Goal: Task Accomplishment & Management: Complete application form

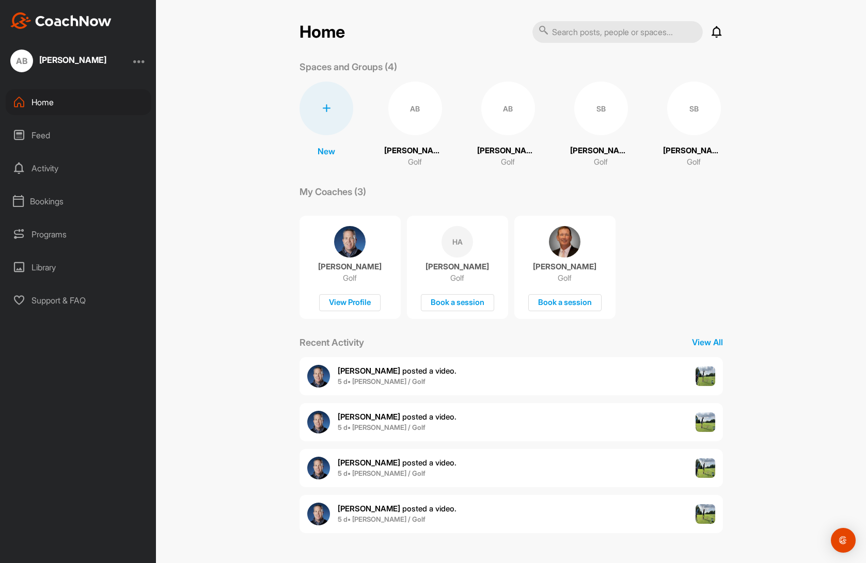
click at [140, 55] on div at bounding box center [139, 61] width 12 height 12
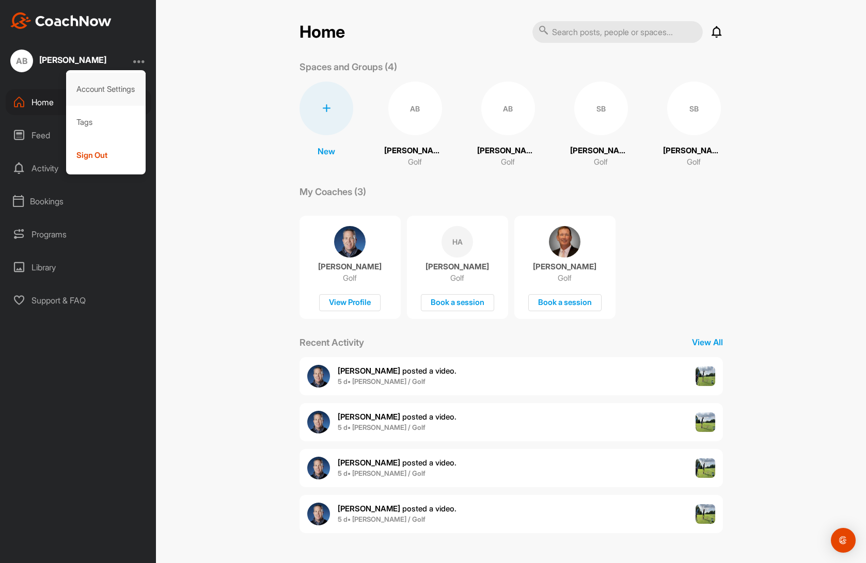
click at [105, 93] on div "Account Settings" at bounding box center [106, 89] width 80 height 33
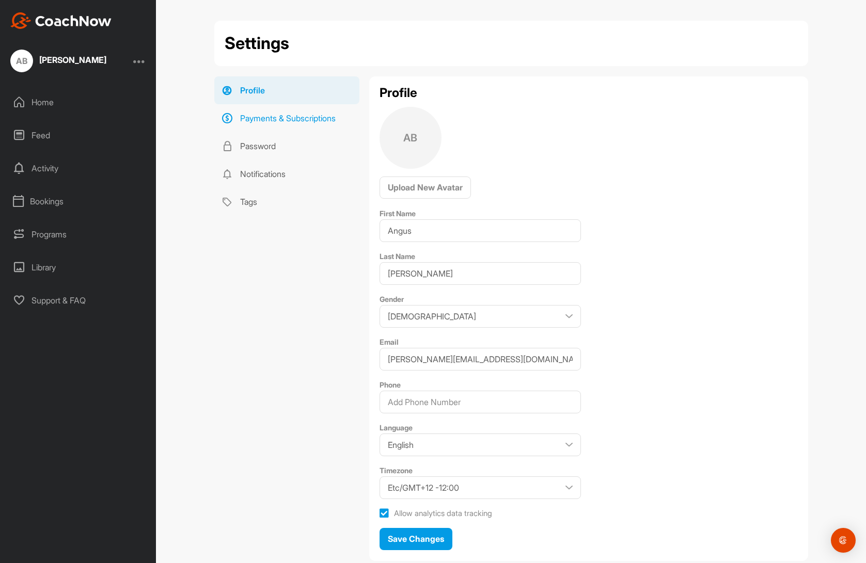
click at [299, 123] on link "Payments & Subscriptions" at bounding box center [286, 118] width 145 height 28
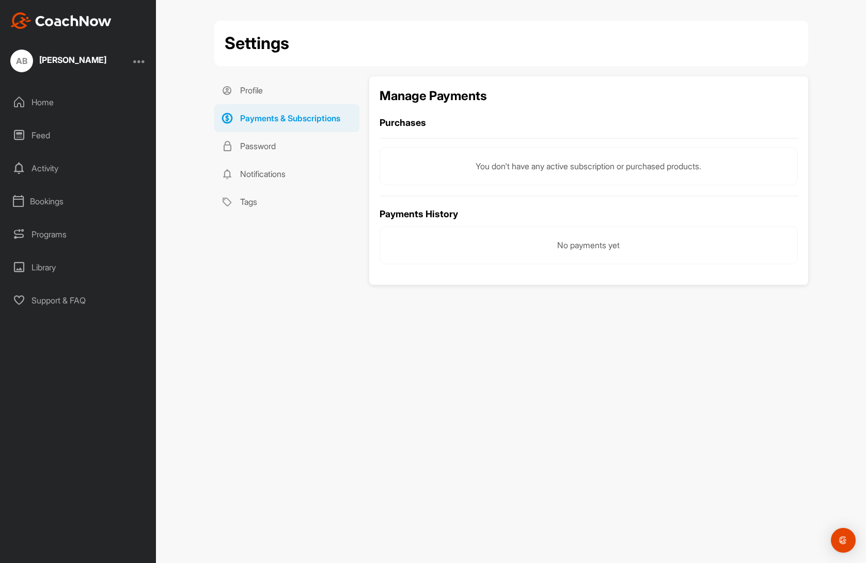
click at [90, 133] on div "Feed" at bounding box center [79, 135] width 146 height 26
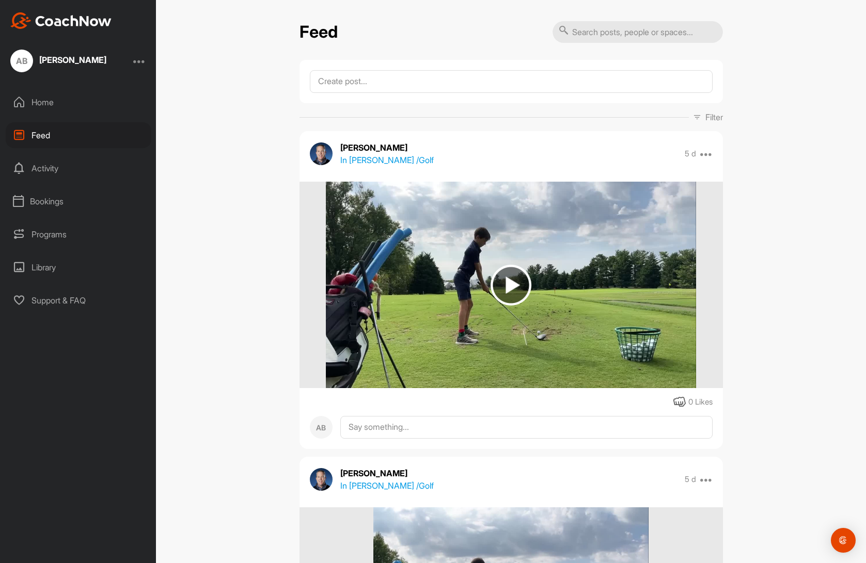
click at [38, 262] on div "Library" at bounding box center [79, 268] width 146 height 26
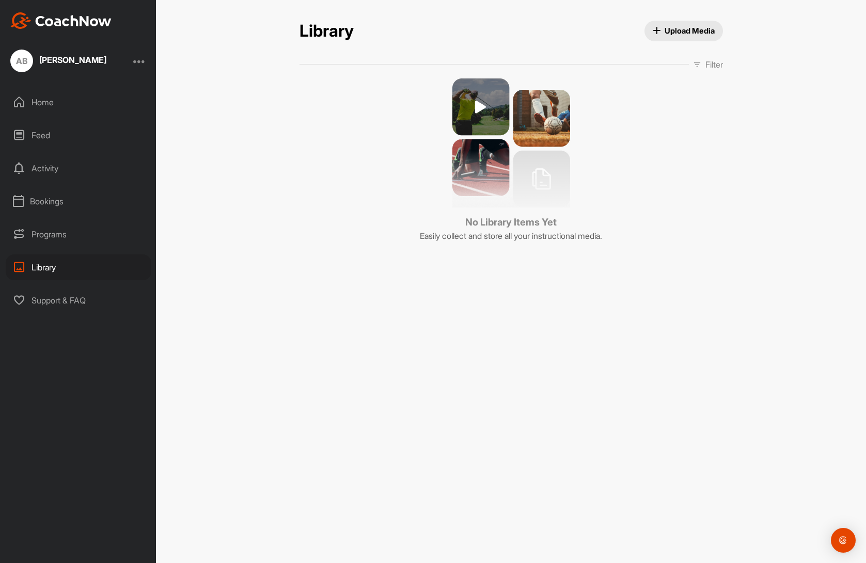
click at [52, 233] on div "Programs" at bounding box center [79, 234] width 146 height 26
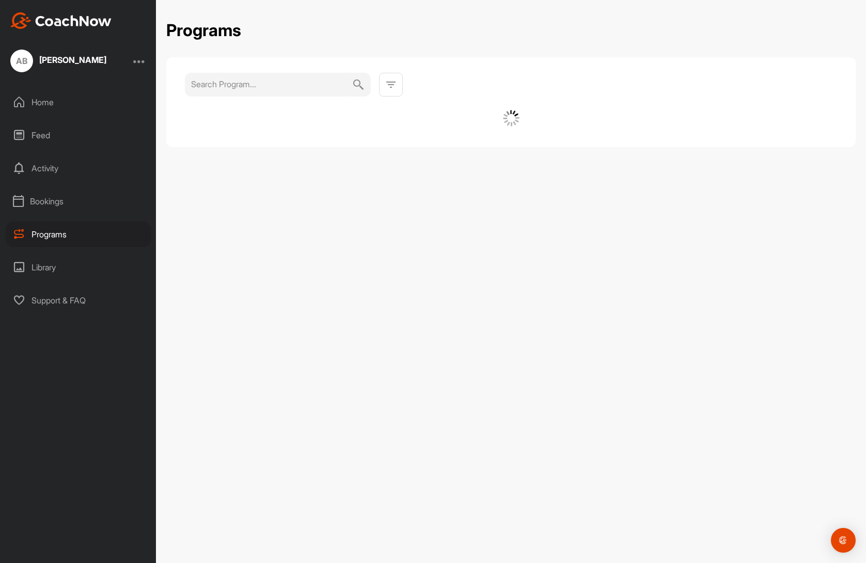
click at [56, 122] on div "Home Feed Activity Bookings Programs Library Support & FAQ" at bounding box center [78, 201] width 156 height 224
click at [50, 130] on div "Feed" at bounding box center [79, 135] width 146 height 26
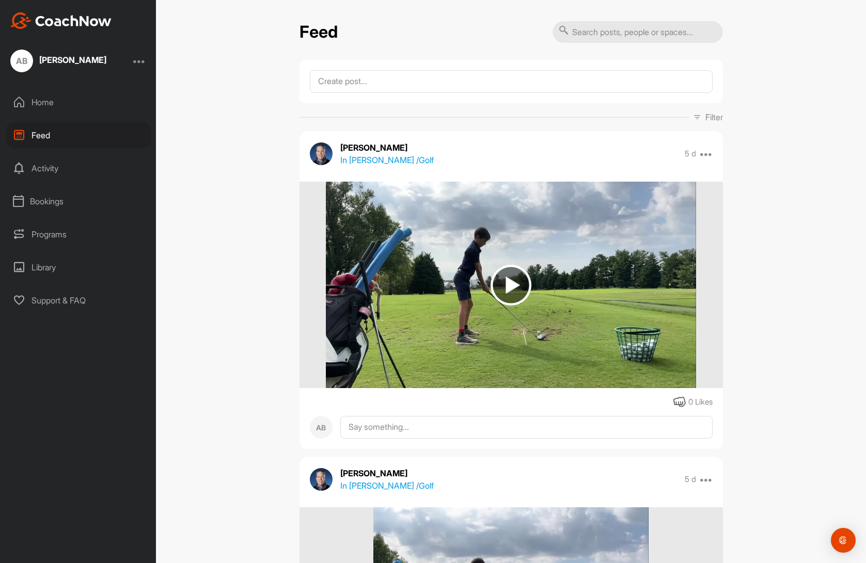
click at [137, 62] on div at bounding box center [139, 61] width 12 height 12
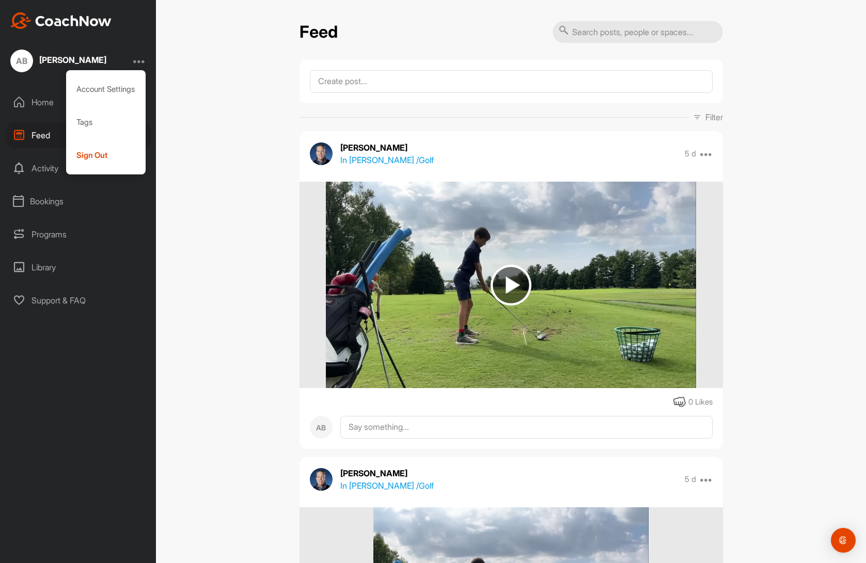
click at [137, 62] on div at bounding box center [139, 61] width 12 height 12
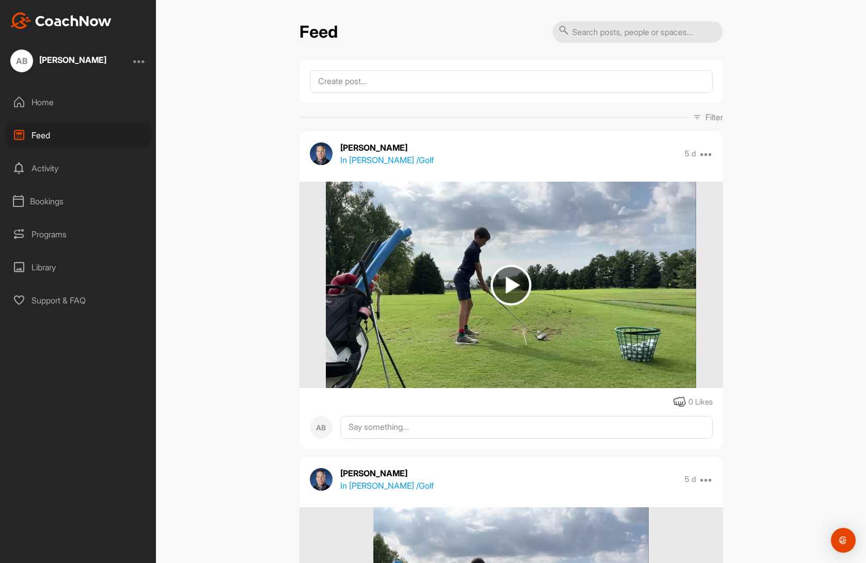
click at [370, 157] on p "In Sam Burgin / Golf" at bounding box center [386, 160] width 93 height 12
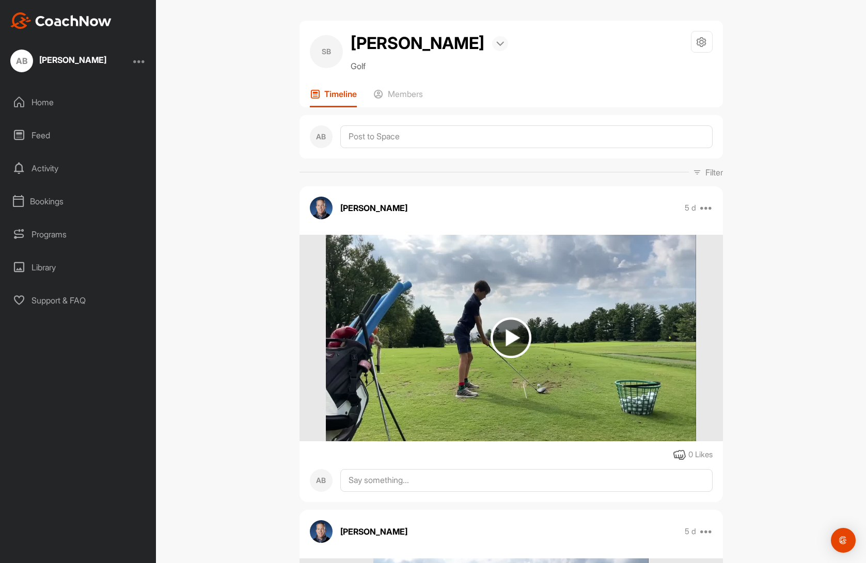
click at [496, 43] on img at bounding box center [500, 43] width 8 height 5
click at [695, 38] on icon at bounding box center [701, 42] width 12 height 12
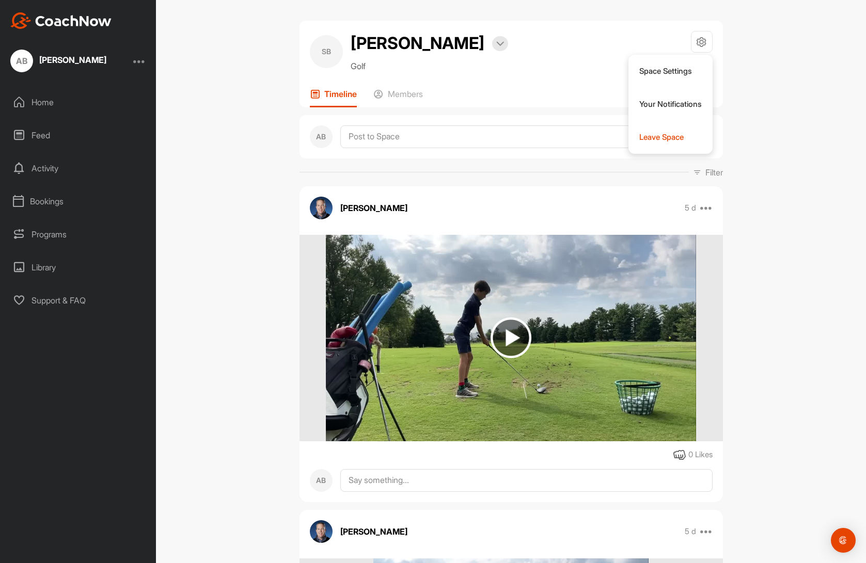
click at [39, 257] on div "Library" at bounding box center [79, 268] width 146 height 26
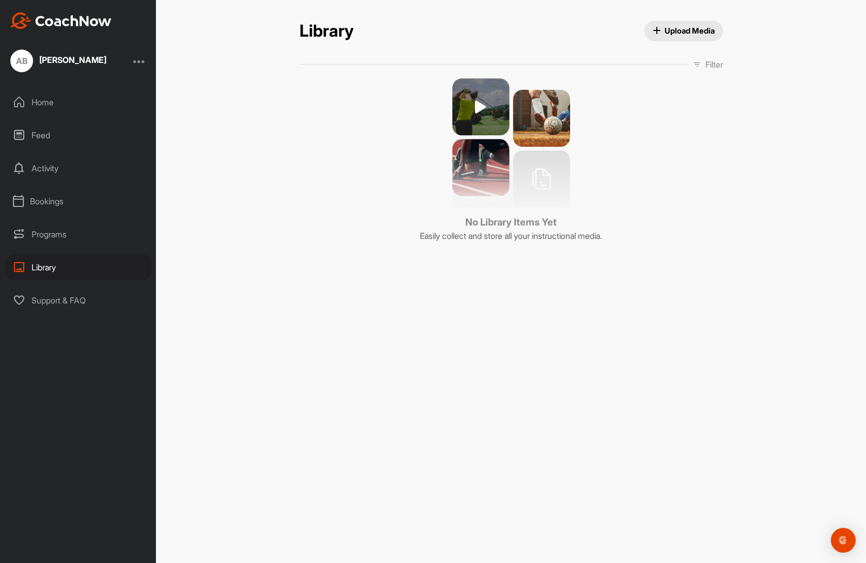
click at [289, 304] on div "Library Upload Media Library Upload Media Filter Media Type Images Videos Audio…" at bounding box center [511, 281] width 710 height 563
click at [849, 539] on div "Open Intercom Messenger" at bounding box center [843, 540] width 27 height 27
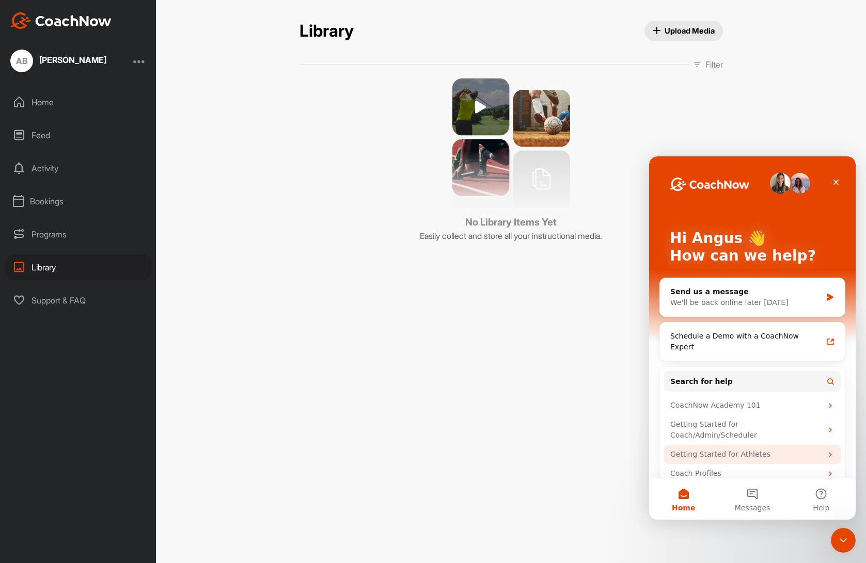
click at [753, 449] on div "Getting Started for Athletes" at bounding box center [746, 454] width 152 height 11
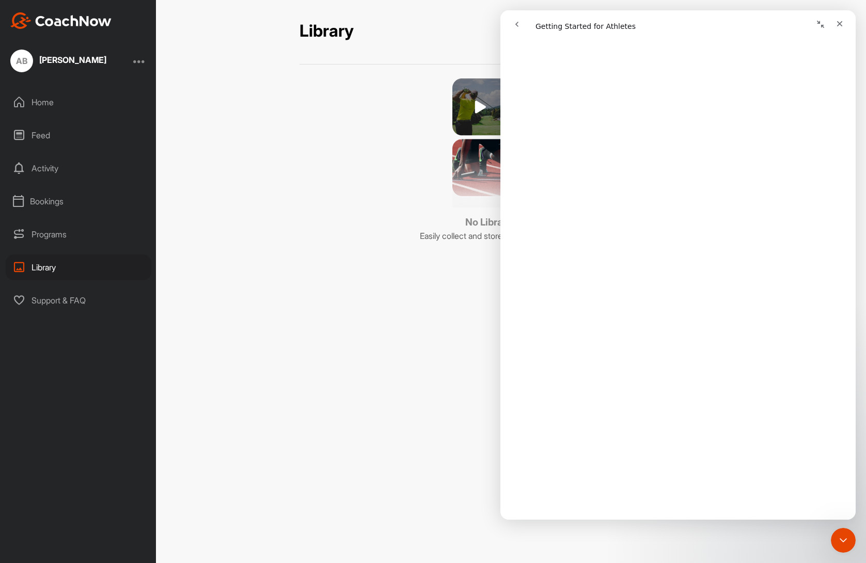
scroll to position [1037, 0]
click at [341, 288] on div "Library Upload Media Library Upload Media Filter Media Type Images Videos Audio…" at bounding box center [511, 281] width 710 height 563
click at [359, 70] on div "Filter Media Type Images Videos Audio Documents Sort by Created at Tags Add som…" at bounding box center [510, 64] width 423 height 12
click at [516, 22] on icon "go back" at bounding box center [517, 24] width 8 height 8
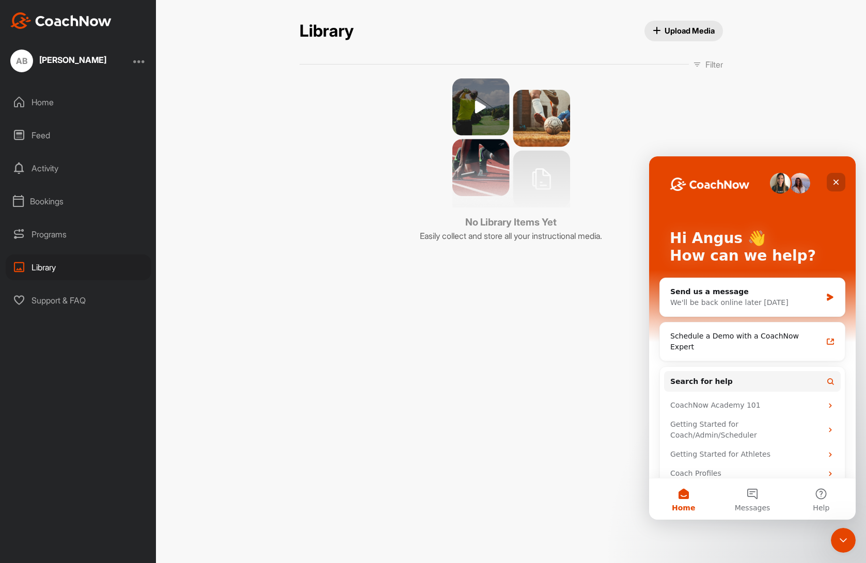
click at [838, 183] on icon "Close" at bounding box center [836, 182] width 8 height 8
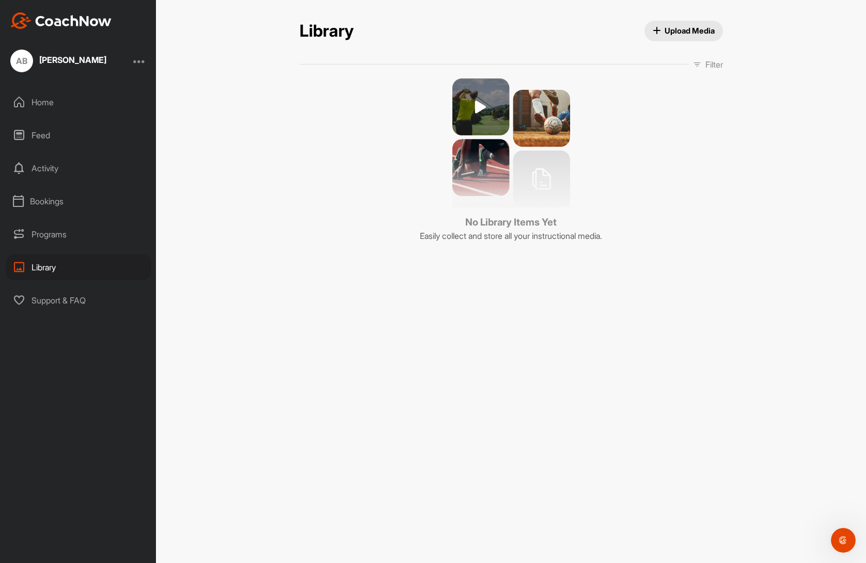
scroll to position [0, 0]
click at [242, 75] on div "Library Upload Media Library Upload Media Filter Media Type Images Videos Audio…" at bounding box center [511, 281] width 710 height 563
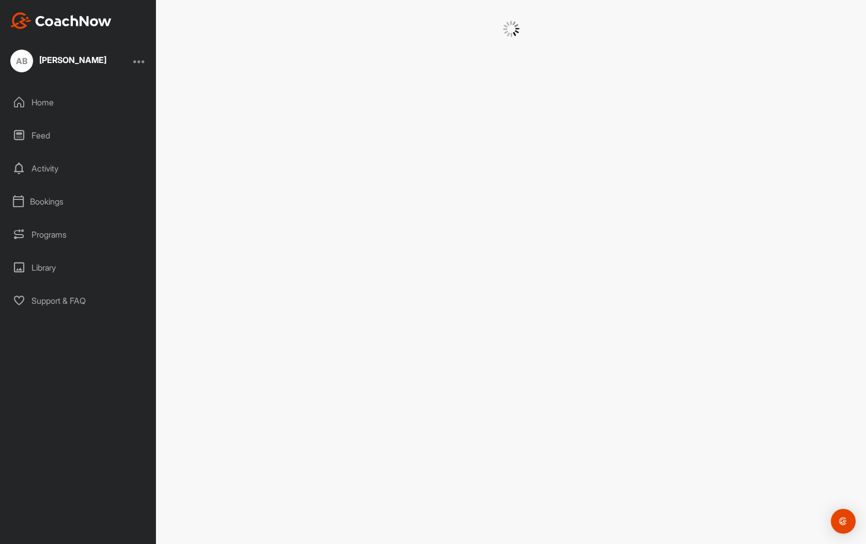
click at [138, 61] on div at bounding box center [139, 61] width 12 height 12
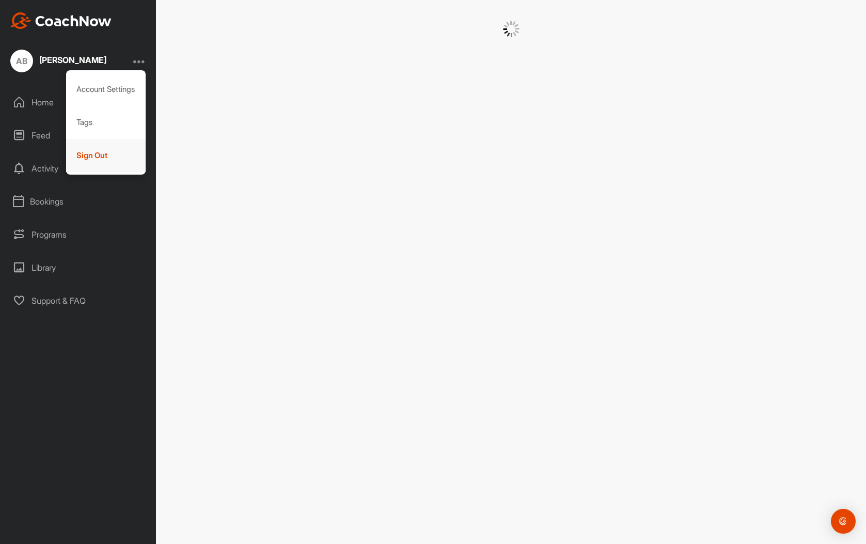
click at [100, 160] on div "Sign Out" at bounding box center [106, 155] width 80 height 33
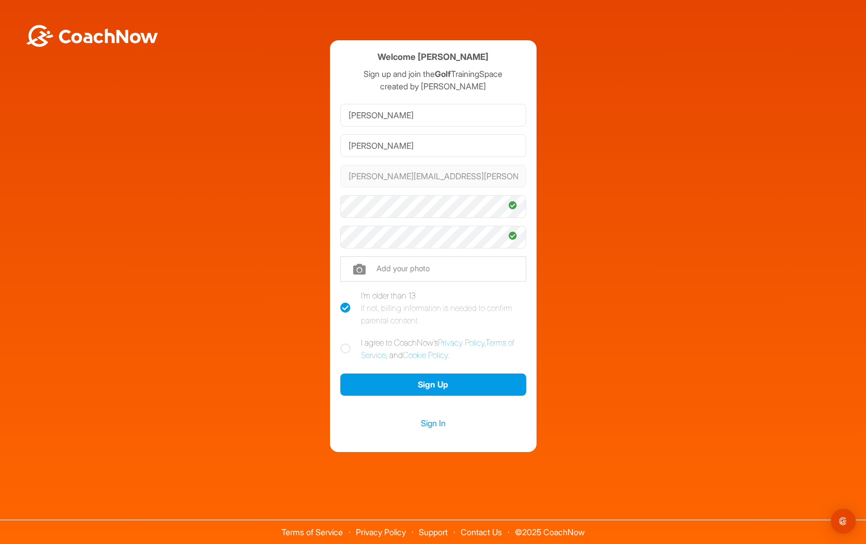
click at [348, 348] on icon at bounding box center [345, 348] width 10 height 10
click at [347, 343] on input "I agree to CoachNow's Privacy Policy , Terms of Service , and Cookie Policy ." at bounding box center [343, 339] width 7 height 7
checkbox input "true"
click at [344, 305] on icon at bounding box center [345, 308] width 10 height 10
click at [344, 296] on input "I'm older than 13 If not, billing information is needed to confirm parental con…" at bounding box center [343, 292] width 7 height 7
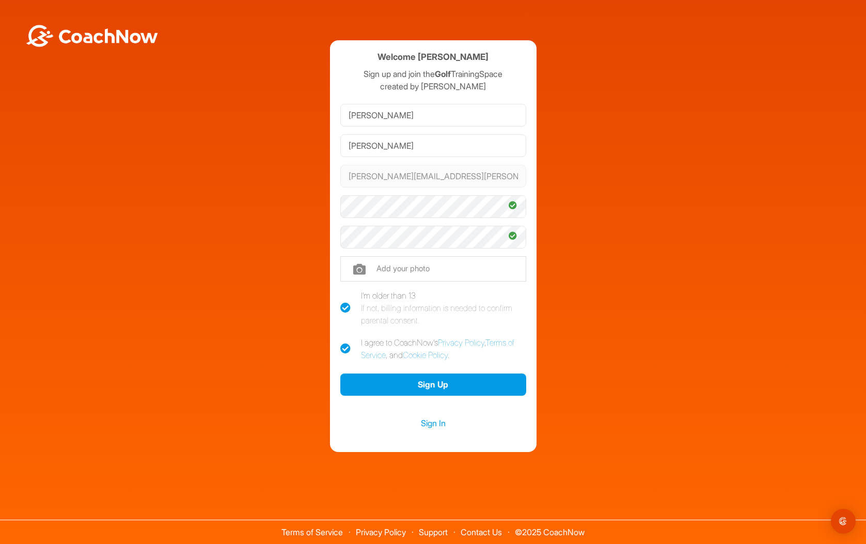
checkbox input "false"
click at [422, 387] on button "Provide Billing Information" at bounding box center [433, 384] width 186 height 22
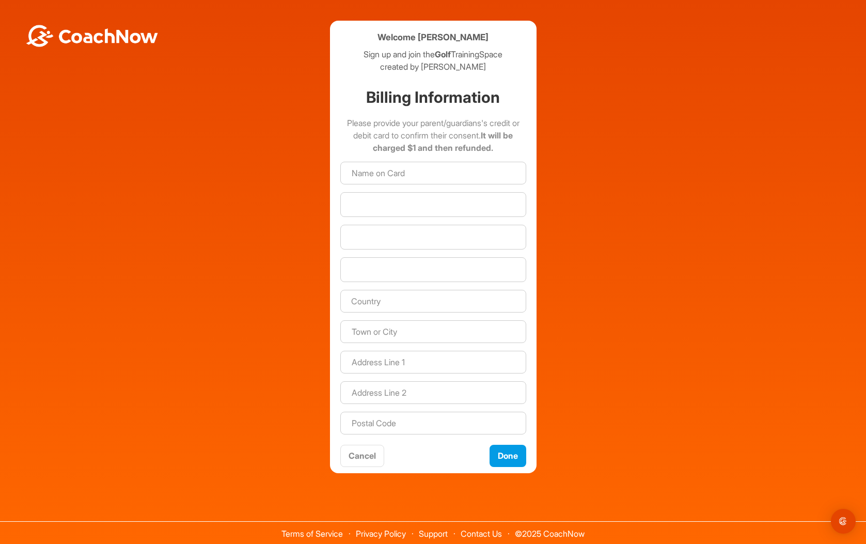
click at [423, 155] on p "Please provide your parent/guardians's credit or debit card to confirm their co…" at bounding box center [433, 139] width 186 height 45
click at [424, 170] on input at bounding box center [433, 173] width 186 height 23
type input "[PERSON_NAME]"
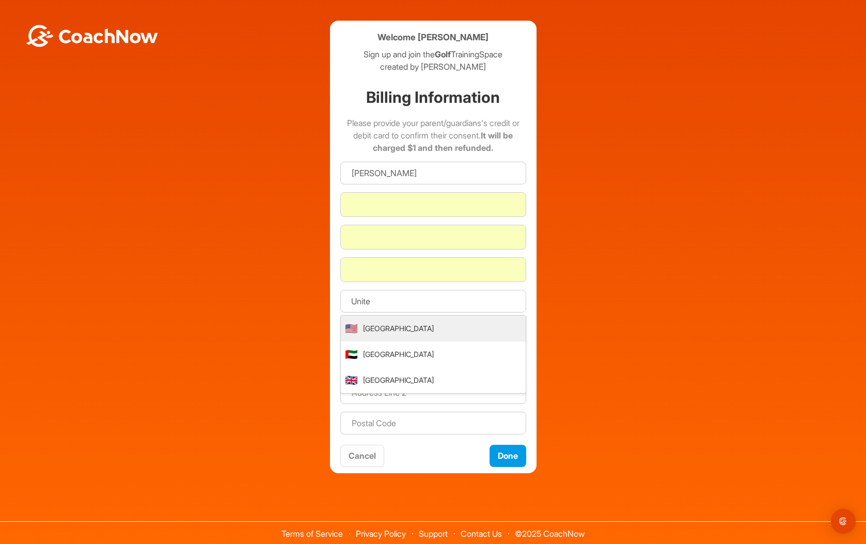
click at [468, 330] on li "🇺🇸 [GEOGRAPHIC_DATA]" at bounding box center [433, 328] width 185 height 26
type input "[GEOGRAPHIC_DATA]"
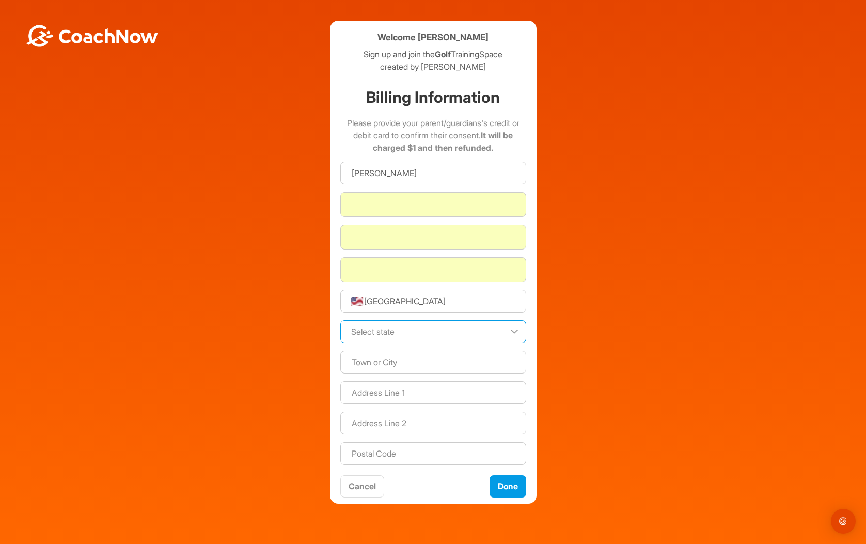
select select "MD"
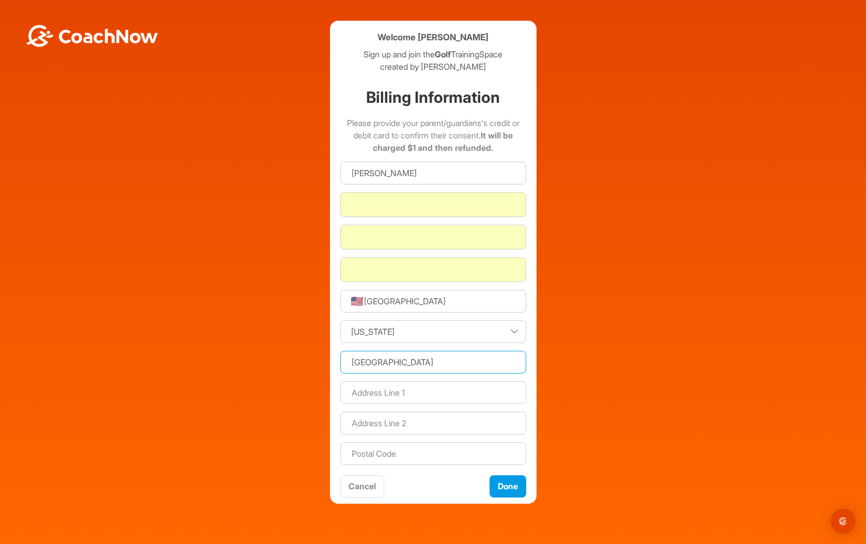
type input "[GEOGRAPHIC_DATA]"
type input "[STREET_ADDRESS]"
type input "21210"
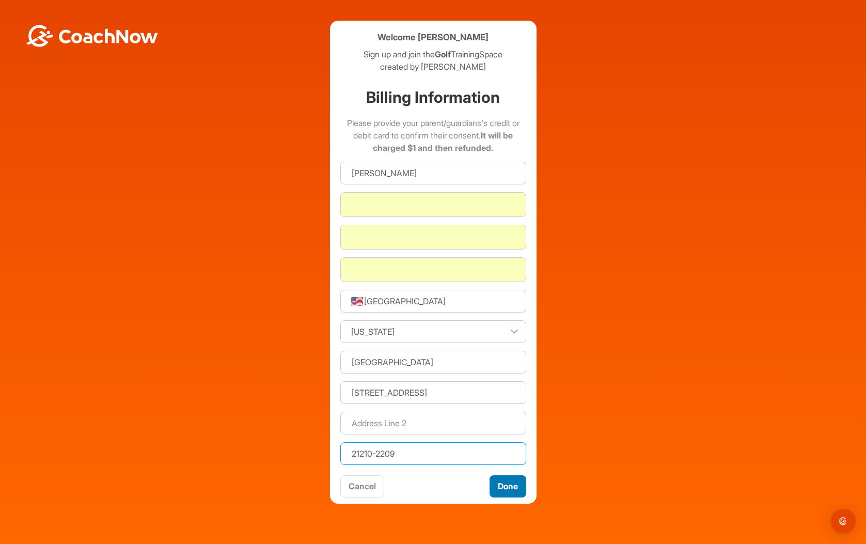
type input "21210-2209"
click at [508, 486] on button "Done" at bounding box center [507, 486] width 37 height 22
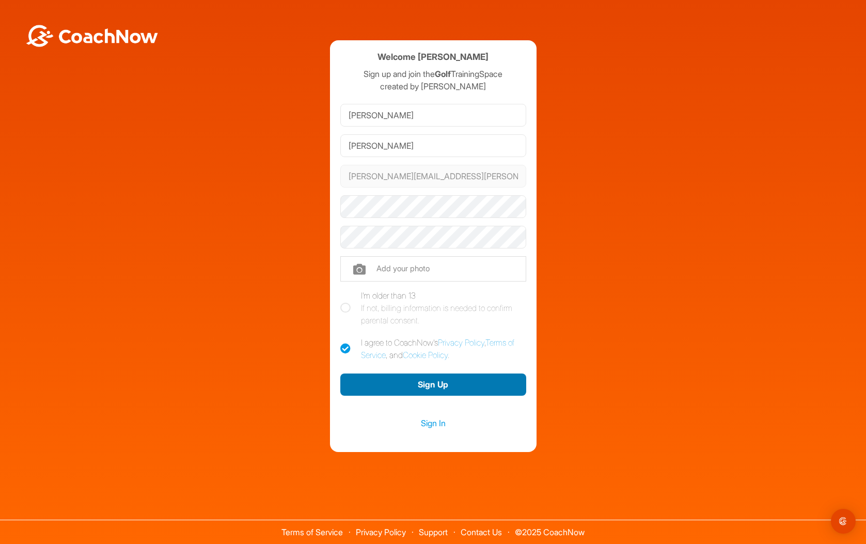
click at [434, 383] on button "Sign Up" at bounding box center [433, 384] width 186 height 22
